Goal: Information Seeking & Learning: Check status

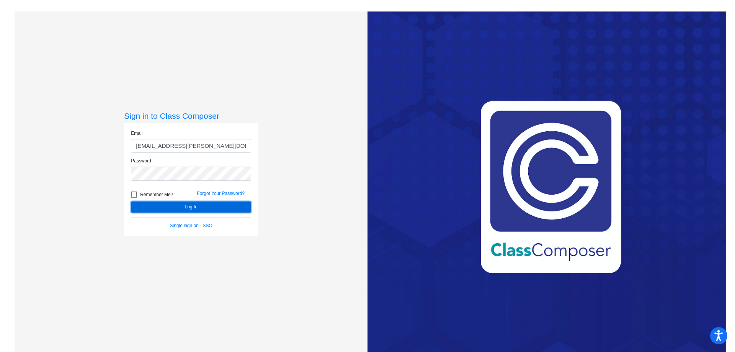
click at [192, 204] on button "Log In" at bounding box center [191, 206] width 120 height 11
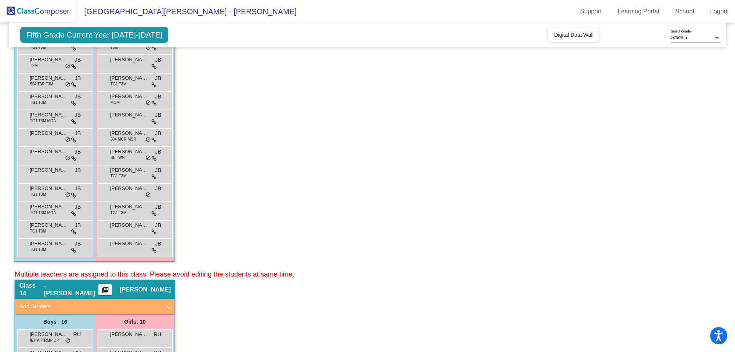
scroll to position [383, 0]
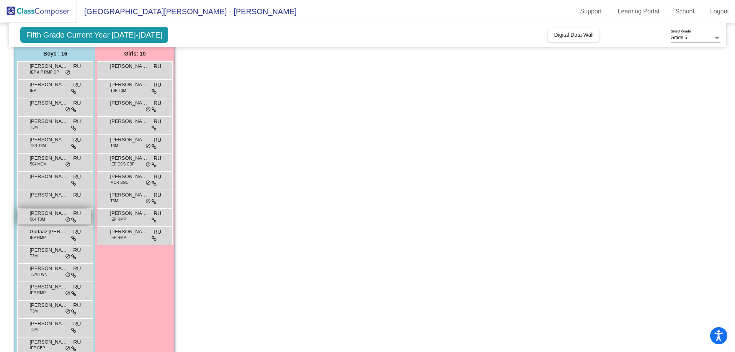
click at [55, 212] on span "[PERSON_NAME]" at bounding box center [48, 213] width 38 height 8
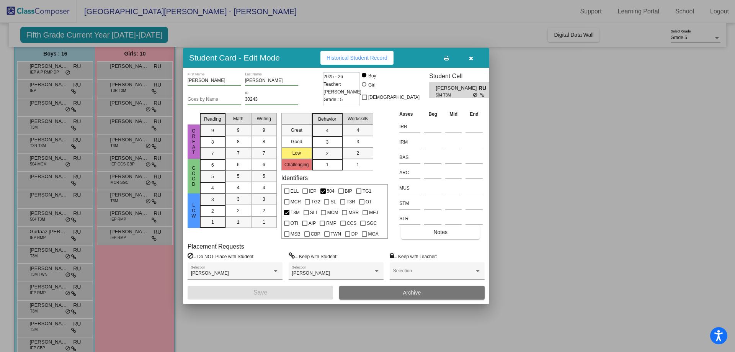
click at [444, 78] on h3 "Student Cell" at bounding box center [462, 75] width 67 height 7
click at [373, 61] on button "Historical Student Record" at bounding box center [356, 58] width 73 height 14
click at [473, 55] on button "button" at bounding box center [470, 58] width 24 height 14
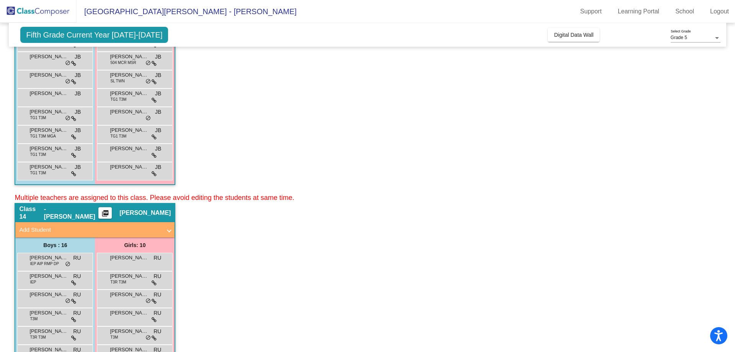
scroll to position [0, 0]
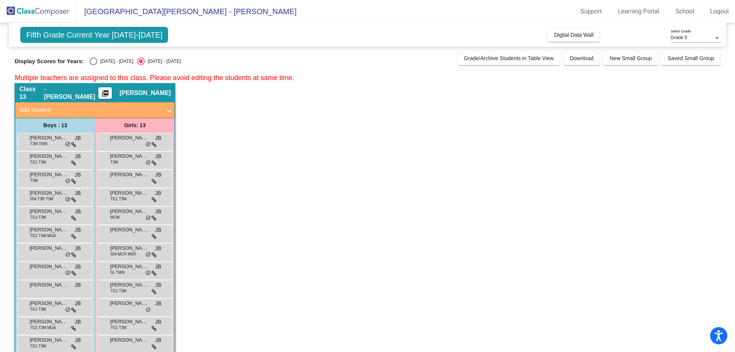
click at [106, 27] on span "Fifth Grade Current Year [DATE]-[DATE]" at bounding box center [94, 35] width 148 height 16
click at [93, 61] on div "Select an option" at bounding box center [94, 61] width 8 height 8
click at [93, 65] on input "[DATE] - [DATE]" at bounding box center [93, 65] width 0 height 0
radio input "true"
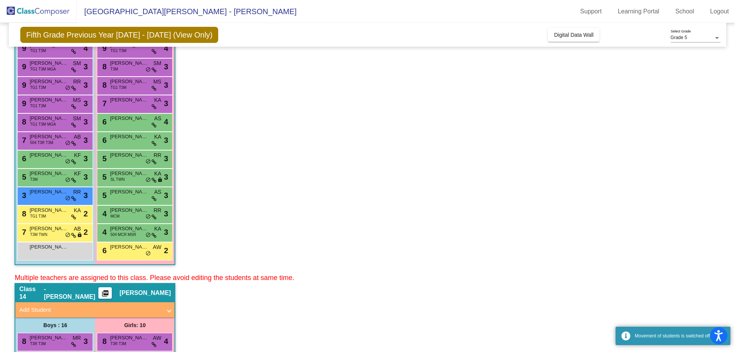
scroll to position [115, 0]
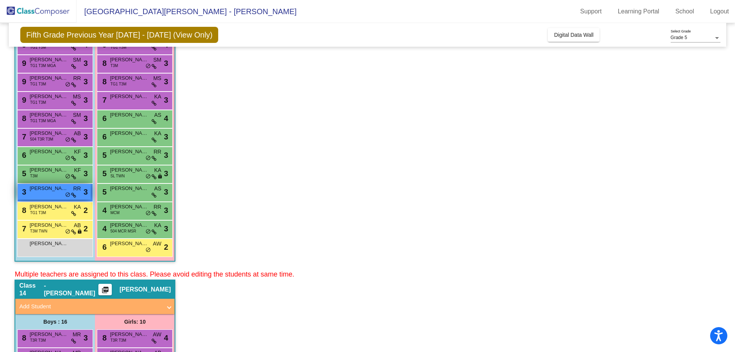
click at [36, 196] on div "3 [PERSON_NAME] lock do_not_disturb_alt 3" at bounding box center [54, 192] width 73 height 16
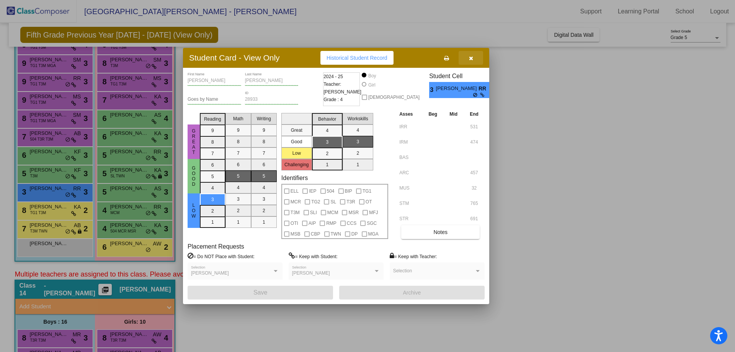
click at [472, 59] on icon "button" at bounding box center [471, 57] width 4 height 5
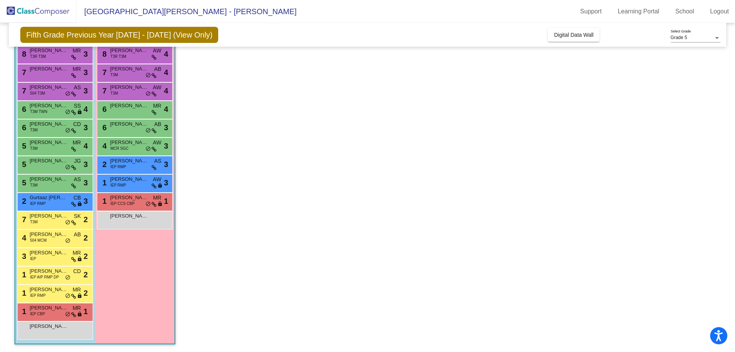
scroll to position [360, 0]
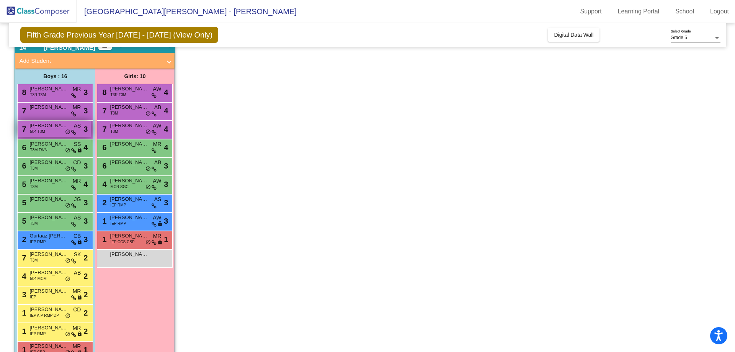
click at [39, 127] on span "[PERSON_NAME]" at bounding box center [48, 126] width 38 height 8
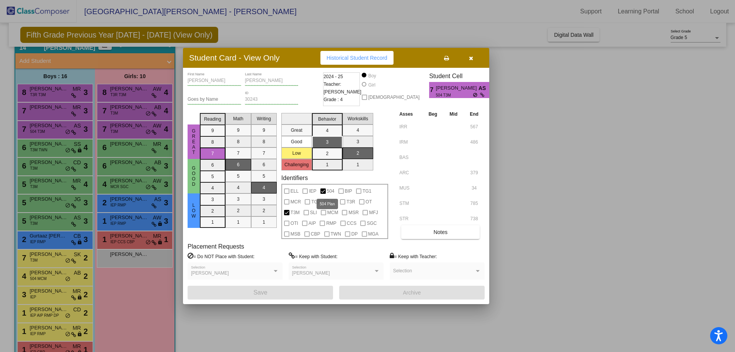
click at [329, 191] on span "504" at bounding box center [331, 190] width 8 height 9
click at [472, 60] on icon "button" at bounding box center [471, 57] width 4 height 5
